Goal: Task Accomplishment & Management: Manage account settings

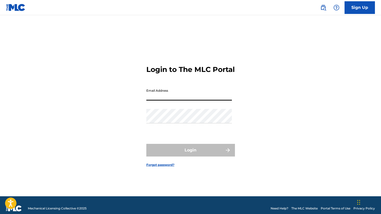
type input "[EMAIL_ADDRESS][DOMAIN_NAME]"
click at [190, 154] on button "Login" at bounding box center [190, 150] width 89 height 13
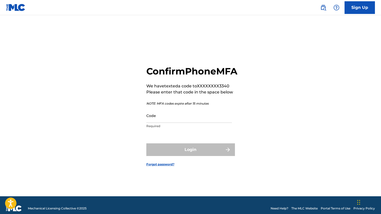
click at [166, 123] on input "Code" at bounding box center [189, 115] width 86 height 14
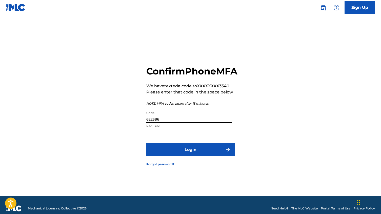
type input "622386"
click at [190, 155] on button "Login" at bounding box center [190, 149] width 89 height 13
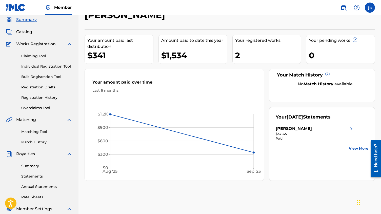
scroll to position [23, 0]
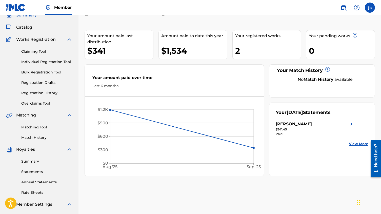
click at [36, 162] on link "Summary" at bounding box center [46, 161] width 51 height 5
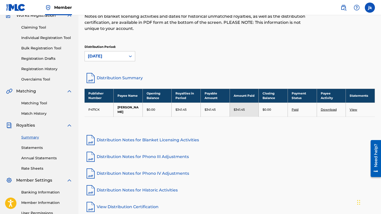
scroll to position [47, 0]
